Goal: Register for event/course

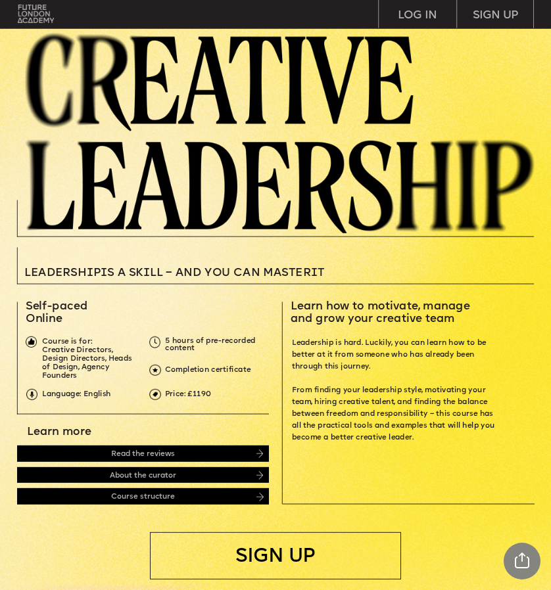
click at [161, 272] on span "Leadersh i p i s a sk i ll – and you can MASTER i" at bounding box center [170, 272] width 293 height 11
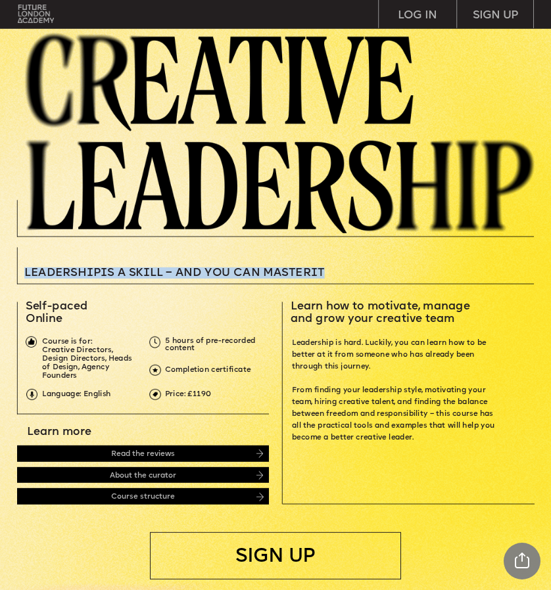
click at [161, 272] on span "Leadersh i p i s a sk i ll – and you can MASTER i" at bounding box center [170, 272] width 293 height 11
copy span "sk i ll"
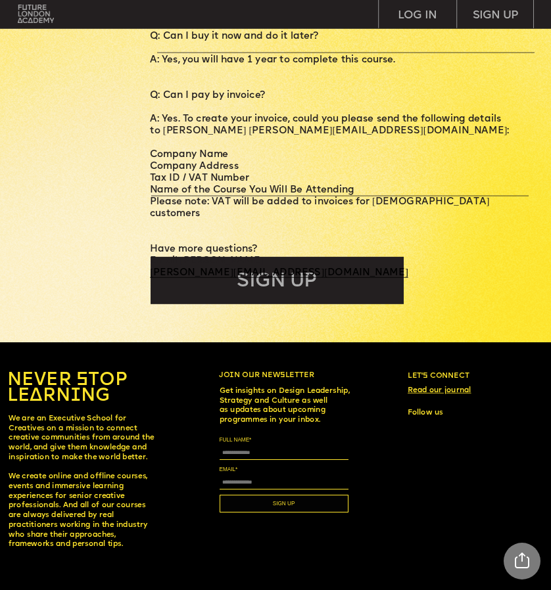
scroll to position [2831, 0]
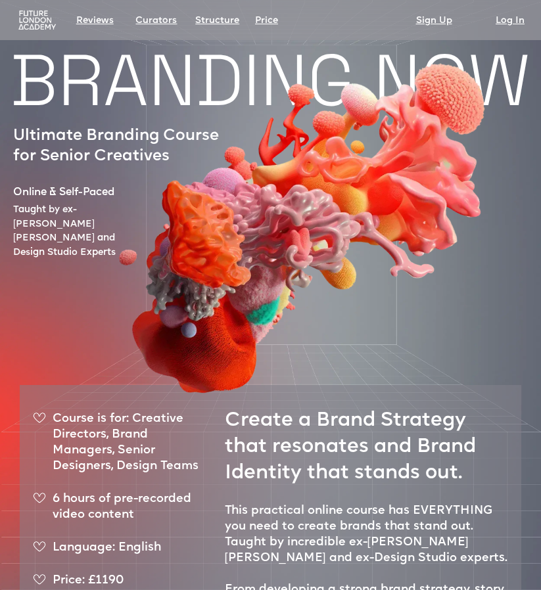
click at [141, 117] on div at bounding box center [293, 239] width 622 height 244
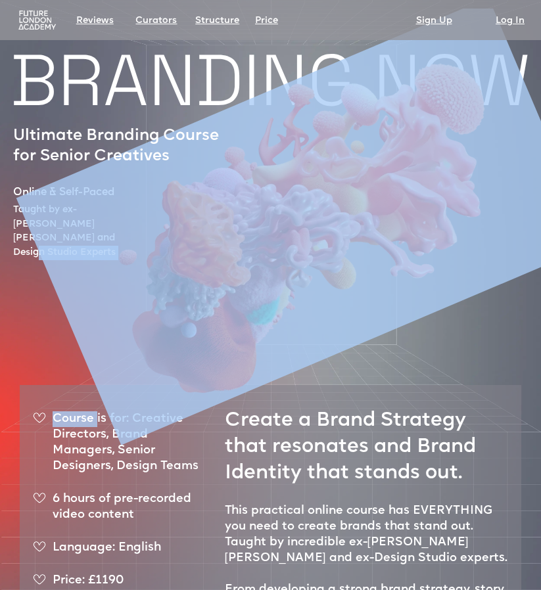
click at [141, 117] on div at bounding box center [293, 239] width 622 height 244
click at [104, 174] on img at bounding box center [305, 222] width 578 height 448
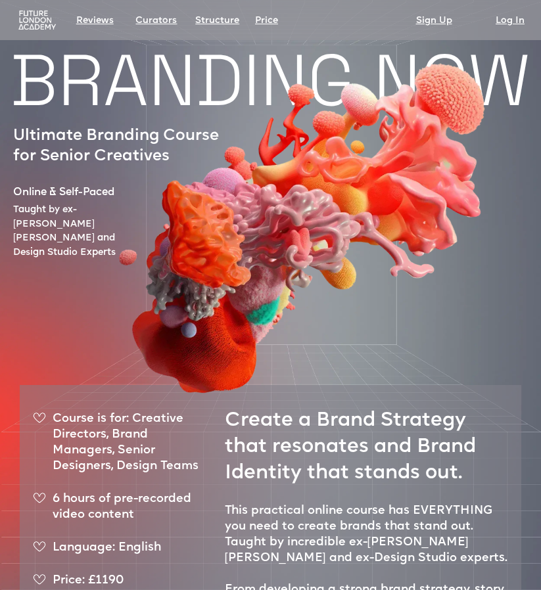
click at [63, 161] on p "Ultimate Branding Course for Senior Creatives" at bounding box center [121, 146] width 216 height 41
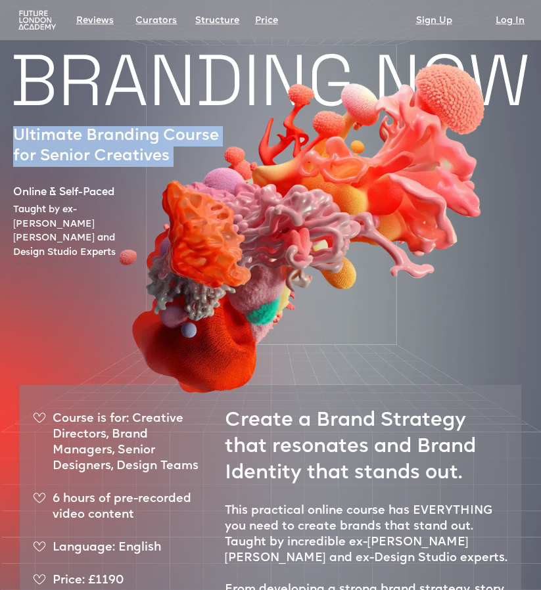
click at [63, 161] on p "Ultimate Branding Course for Senior Creatives" at bounding box center [121, 146] width 216 height 41
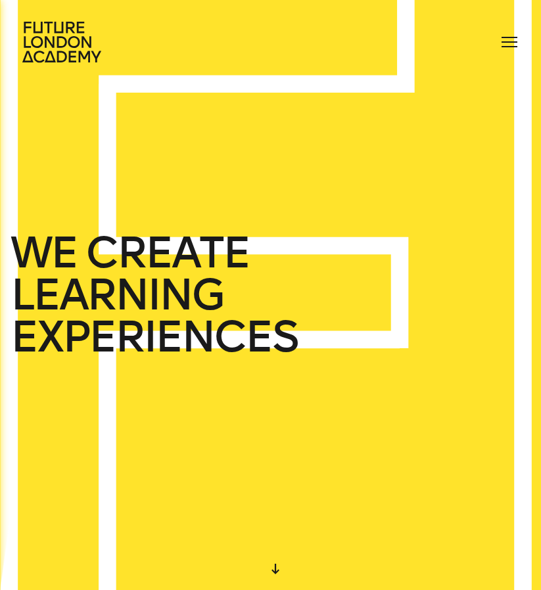
click at [106, 237] on span "CREATE" at bounding box center [167, 253] width 164 height 42
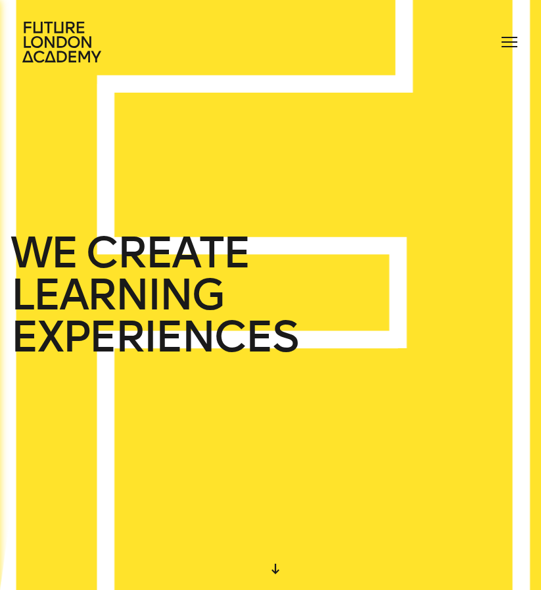
click at [55, 56] on icon at bounding box center [63, 42] width 84 height 42
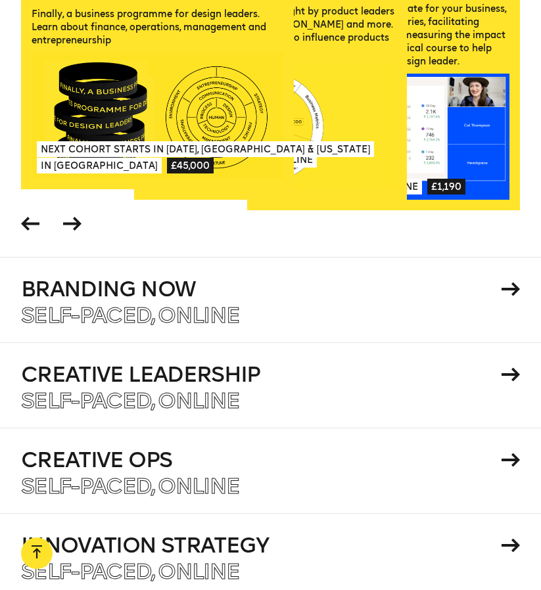
scroll to position [1763, 0]
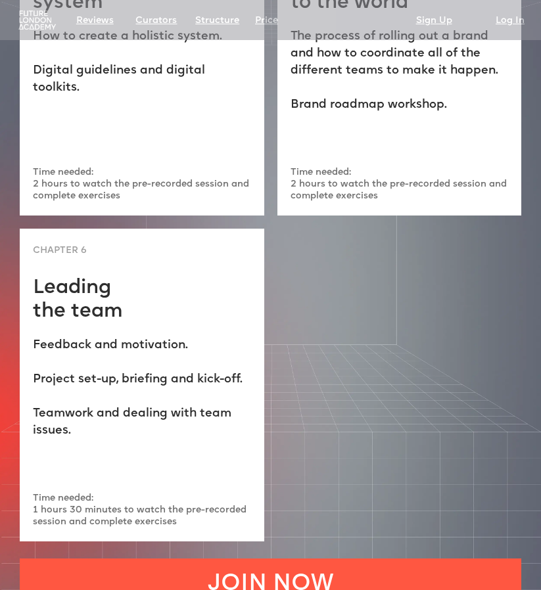
scroll to position [3212, 0]
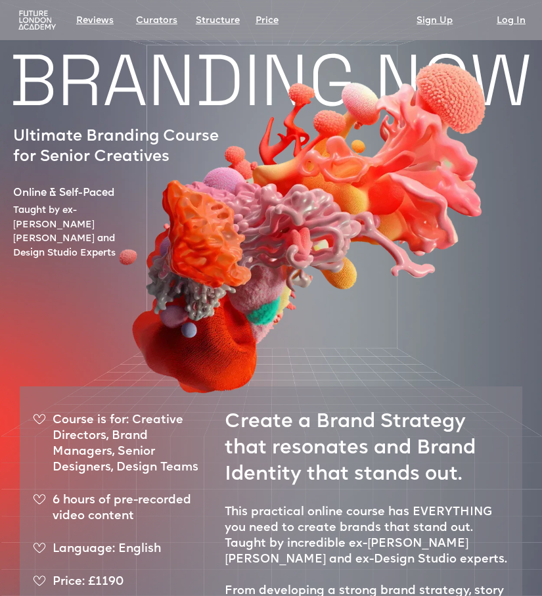
click at [84, 127] on p "Ultimate Branding Course for Senior Creatives" at bounding box center [121, 147] width 217 height 41
click at [83, 135] on p "Ultimate Branding Course for Senior Creatives" at bounding box center [121, 147] width 217 height 41
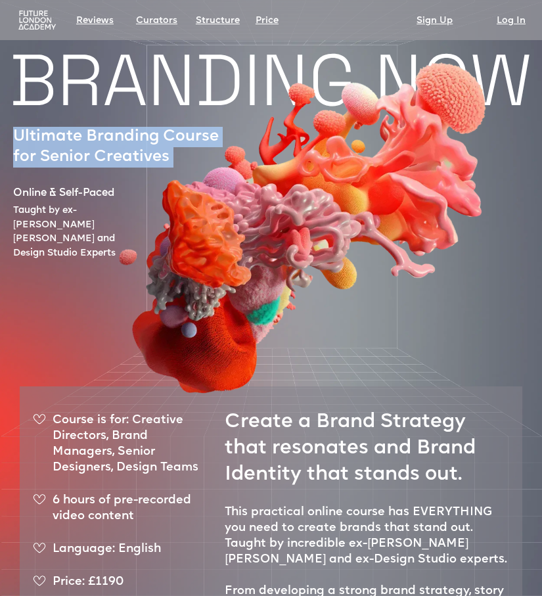
click at [83, 135] on p "Ultimate Branding Course for Senior Creatives" at bounding box center [121, 147] width 217 height 41
copy p "Ultimate Branding Course for Senior Creatives"
